Goal: Consume media (video, audio)

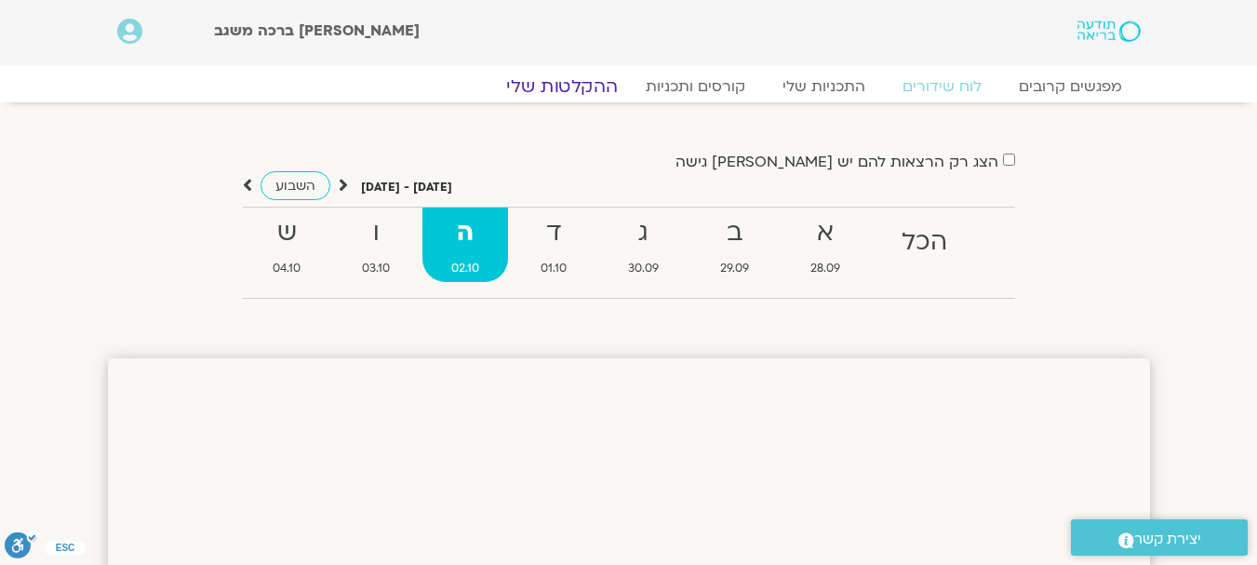
click at [591, 92] on link "ההקלטות שלי" at bounding box center [562, 86] width 156 height 22
click at [593, 89] on link "ההקלטות שלי" at bounding box center [562, 86] width 156 height 22
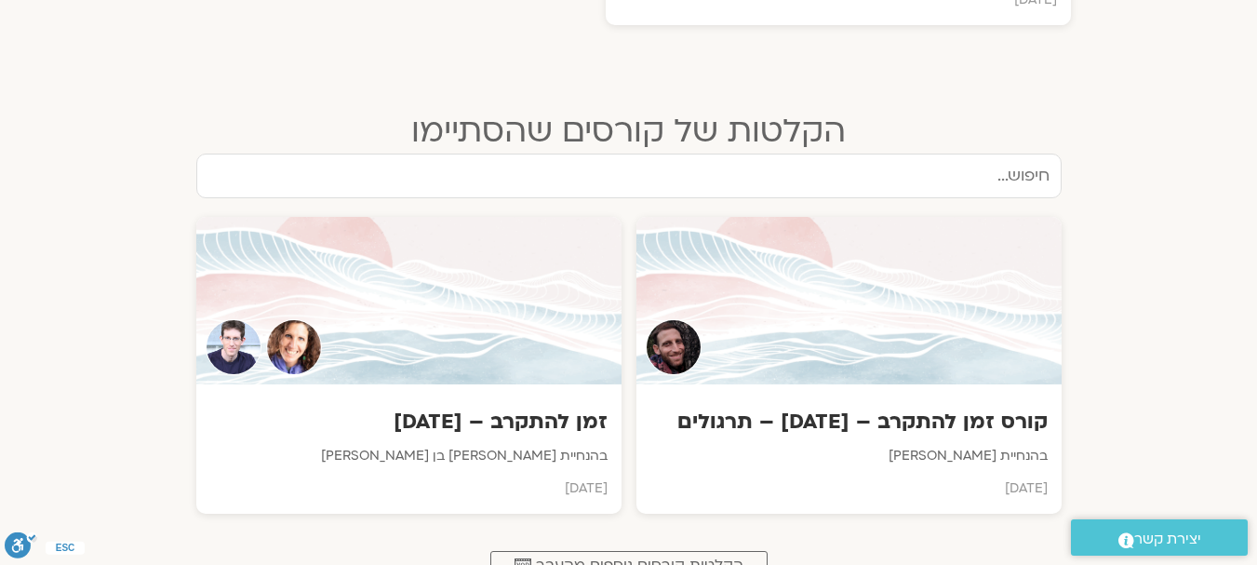
scroll to position [1116, 0]
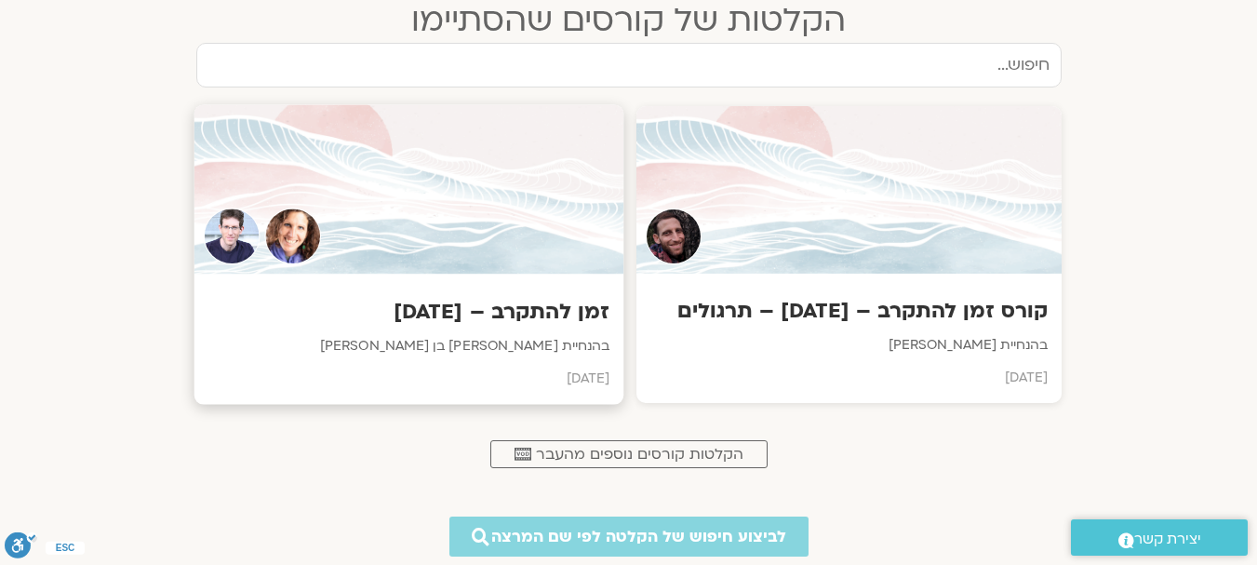
click at [546, 196] on div at bounding box center [409, 189] width 430 height 169
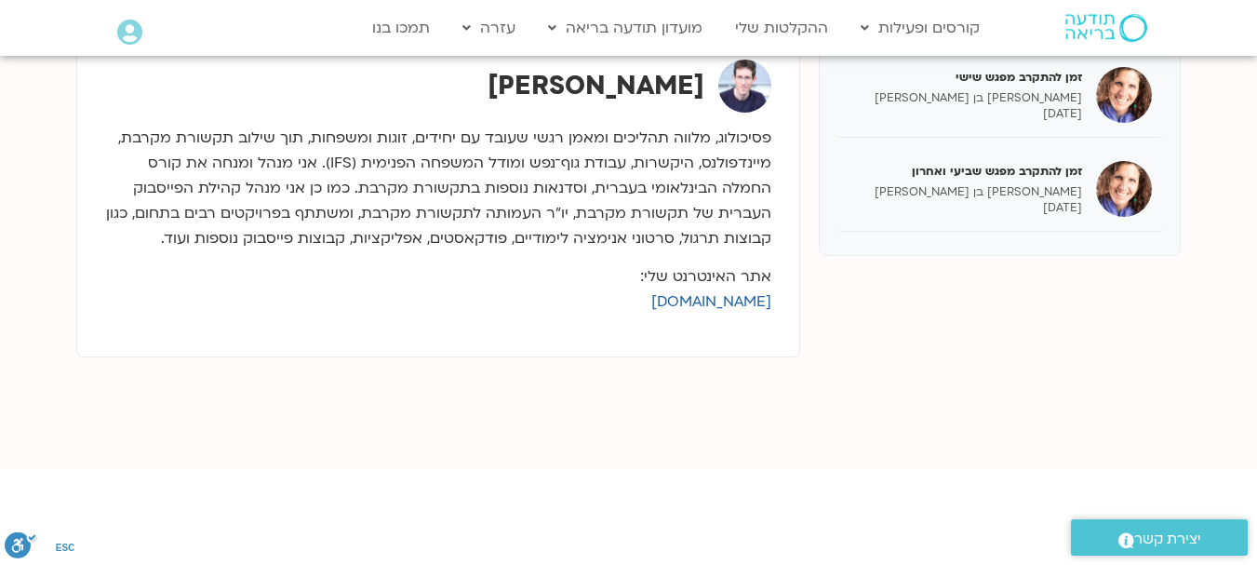
scroll to position [744, 0]
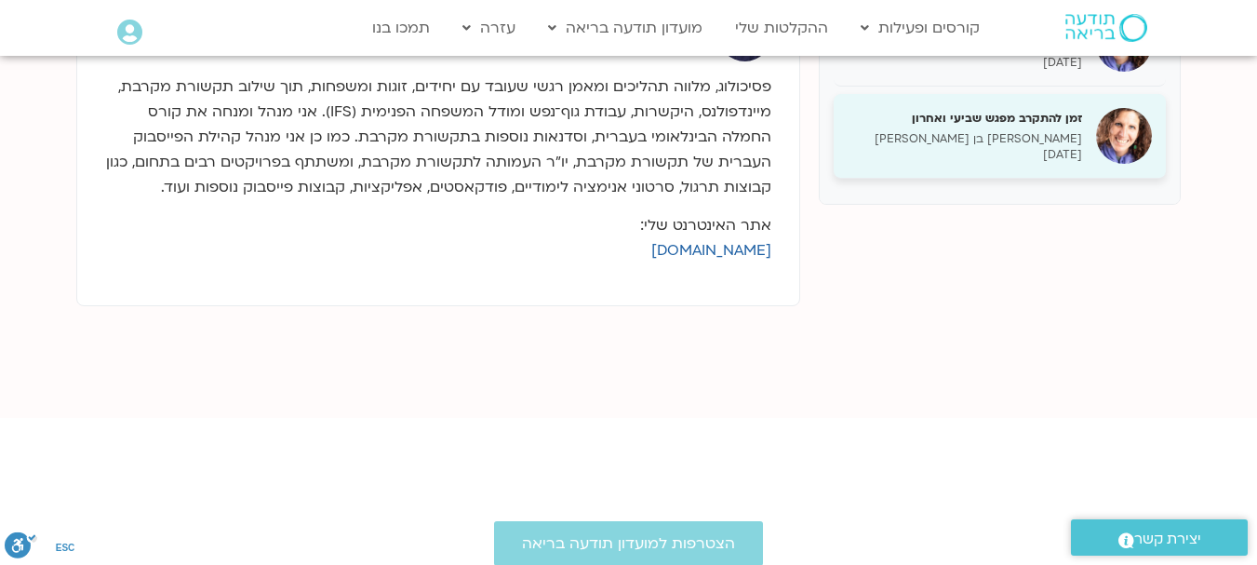
click at [1012, 143] on p "[PERSON_NAME] בן [PERSON_NAME]" at bounding box center [965, 139] width 234 height 16
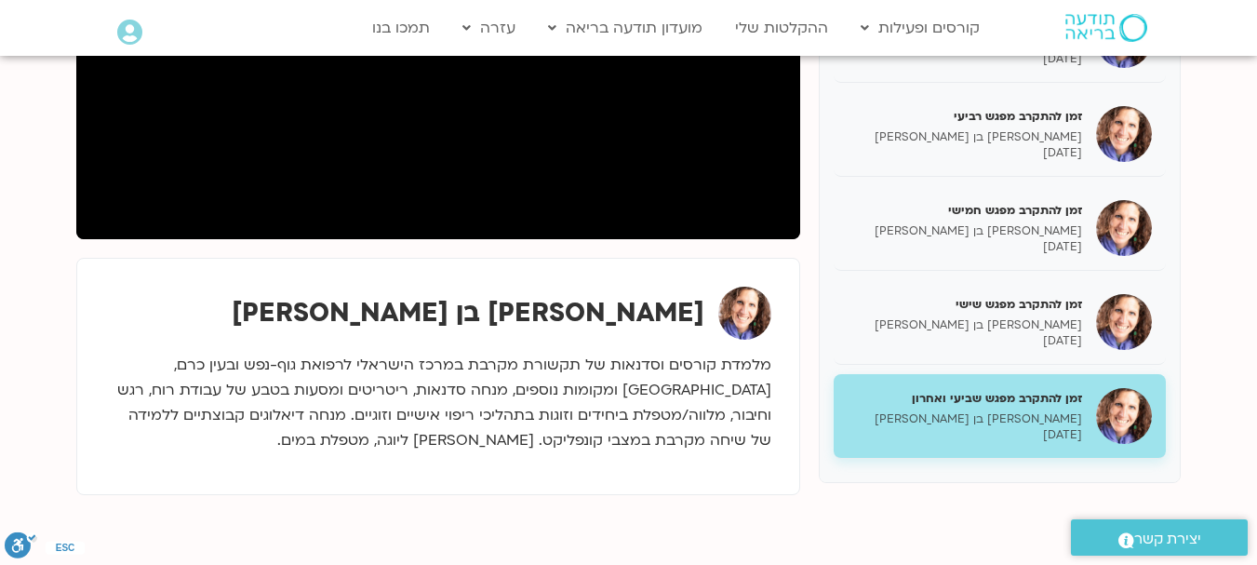
scroll to position [465, 0]
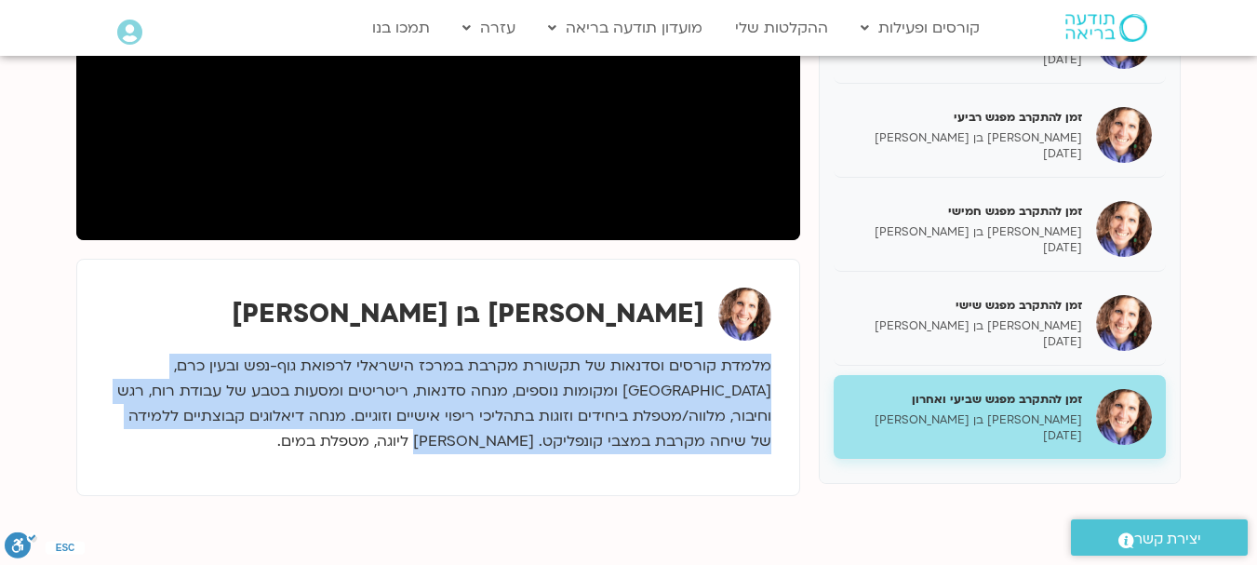
drag, startPoint x: 769, startPoint y: 365, endPoint x: 533, endPoint y: 445, distance: 248.6
click at [533, 445] on p "מלמדת קורסים וסדנאות של תקשורת מקרבת במרכז הישראלי לרפואת גוף-נפש ובעין כרם, [G…" at bounding box center [438, 404] width 666 height 100
copy p "מלמדת קורסים וסדנאות של תקשורת מקרבת במרכז הישראלי לרפואת גוף-נפש ובעין כרם, [G…"
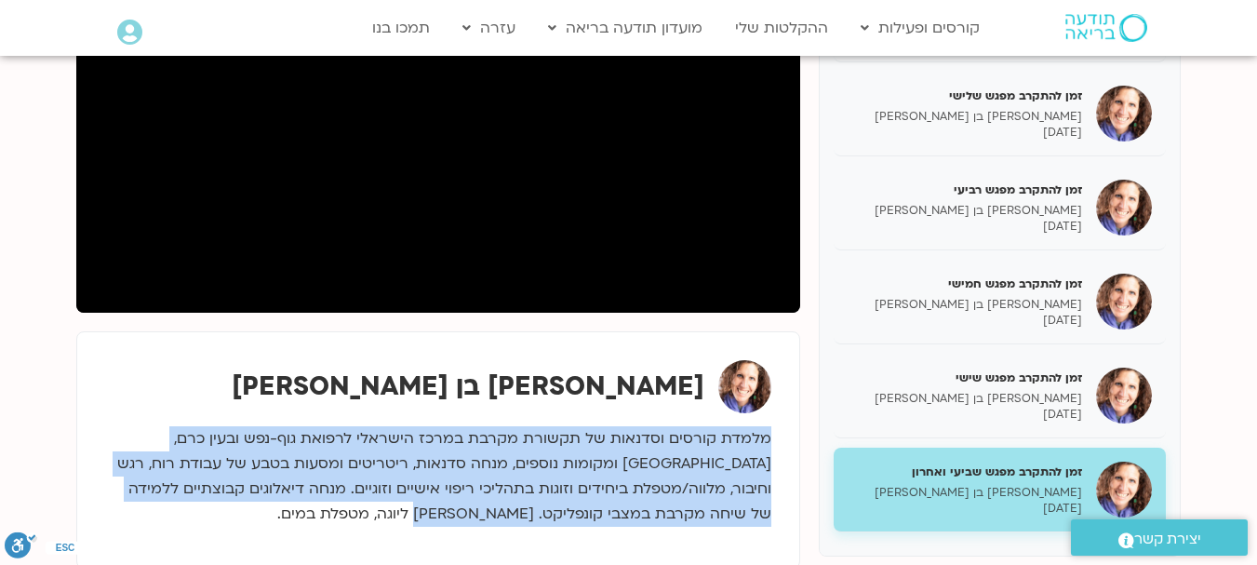
scroll to position [372, 0]
